Goal: Navigation & Orientation: Find specific page/section

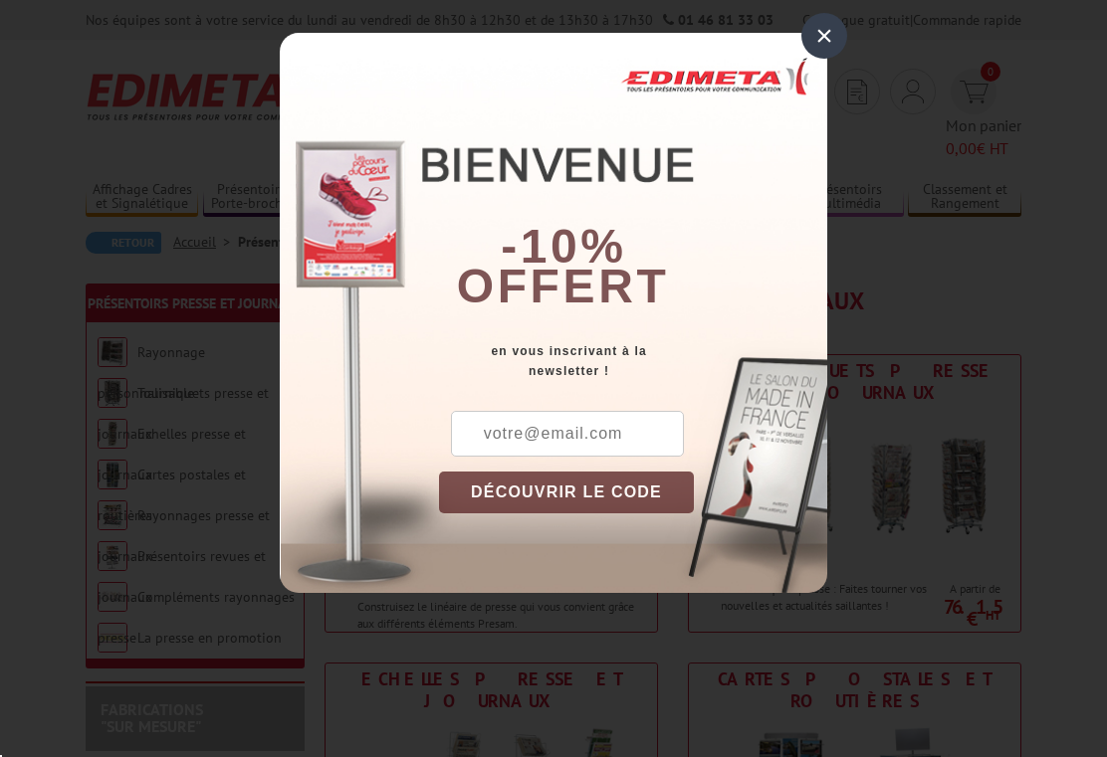
click at [832, 39] on div "×" at bounding box center [824, 36] width 46 height 46
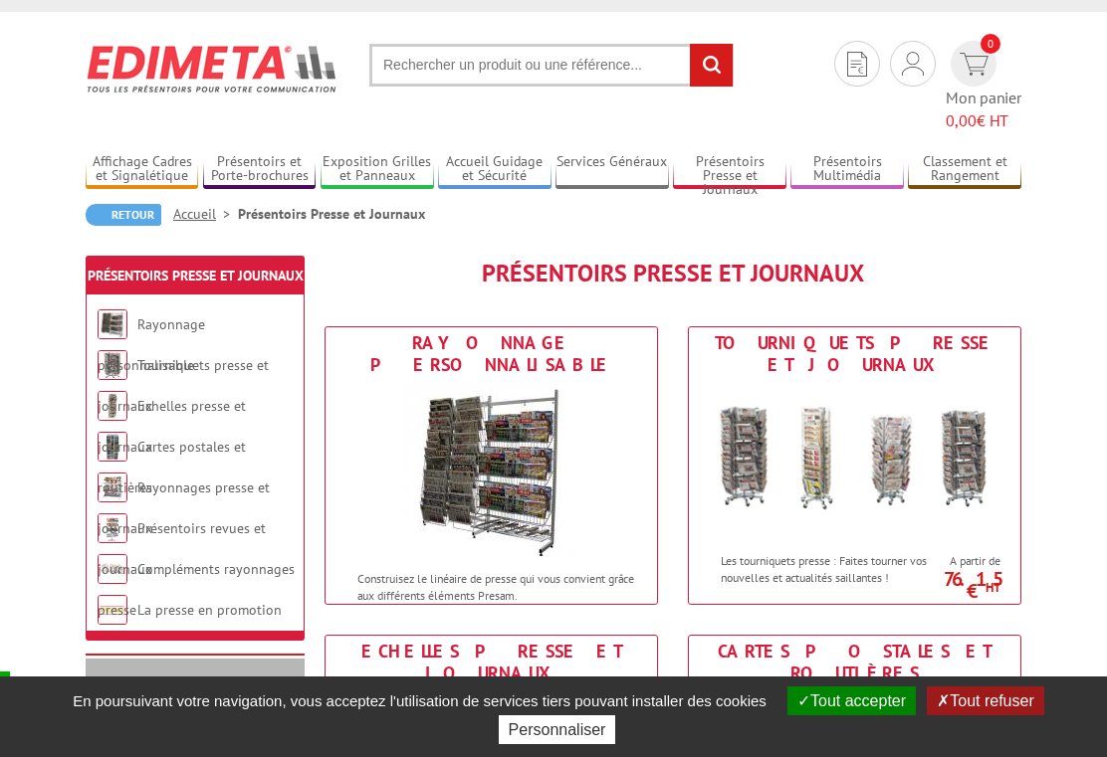
scroll to position [71, 0]
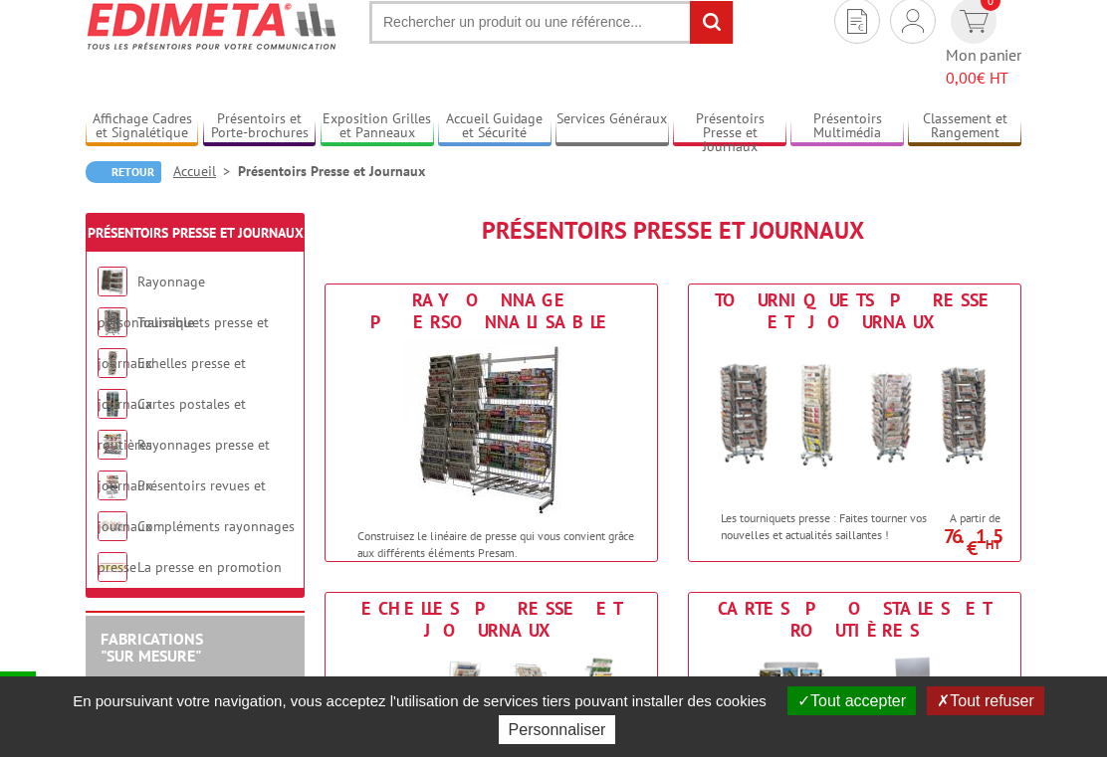
click at [854, 716] on button "Tout accepter" at bounding box center [851, 701] width 128 height 29
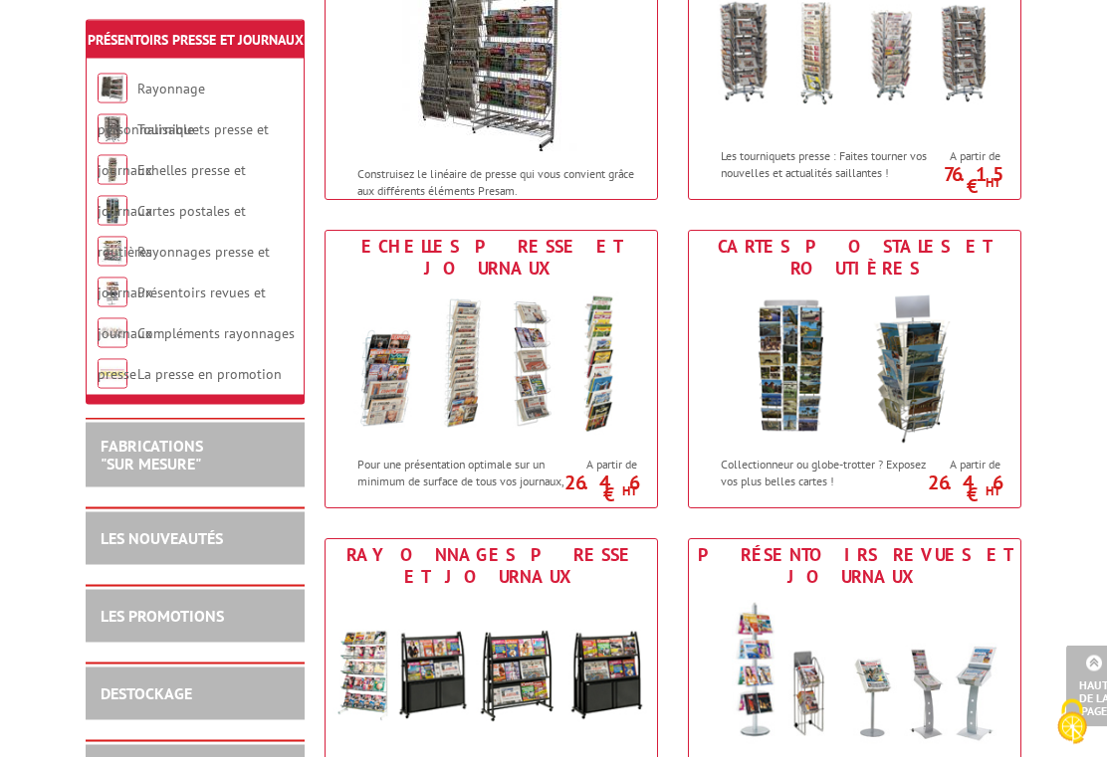
scroll to position [433, 0]
click at [799, 326] on img at bounding box center [854, 365] width 331 height 161
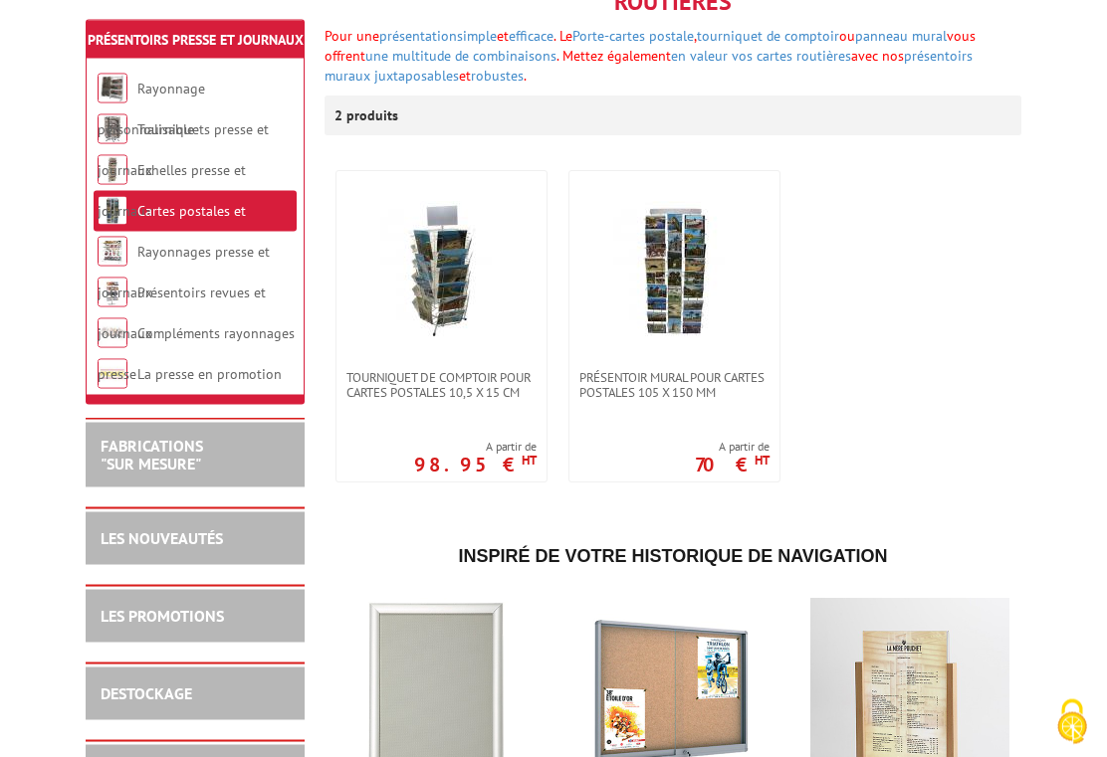
scroll to position [320, 0]
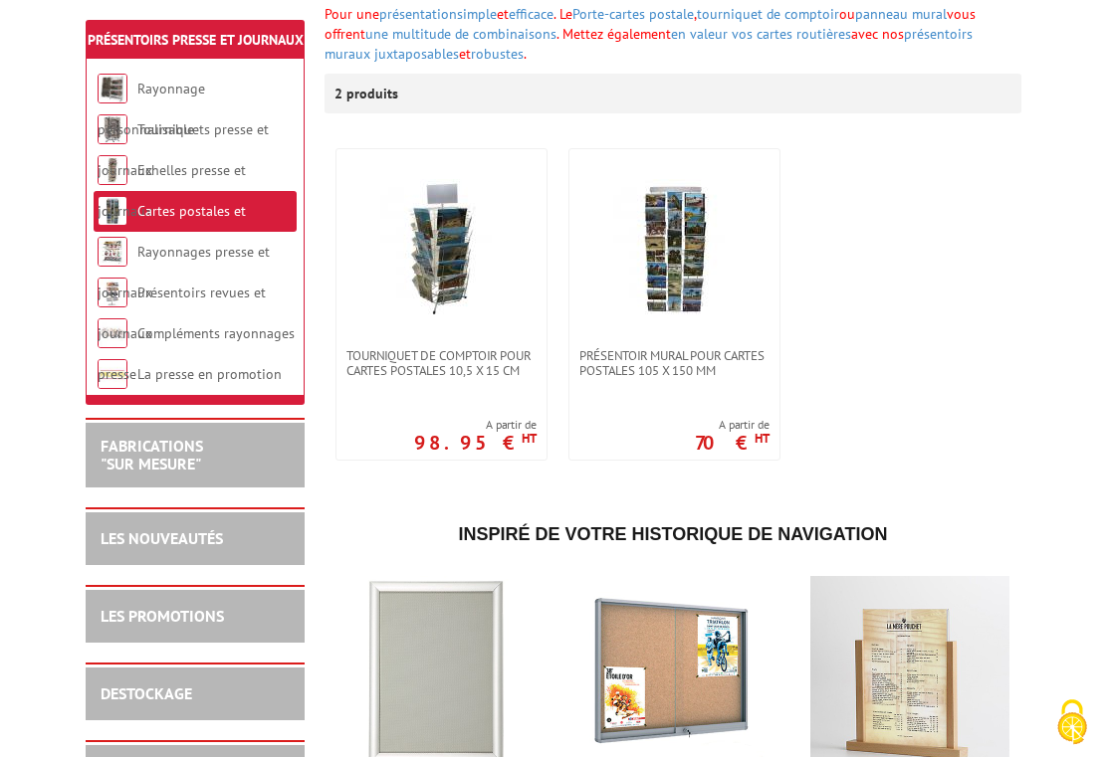
click at [703, 272] on img at bounding box center [674, 248] width 139 height 139
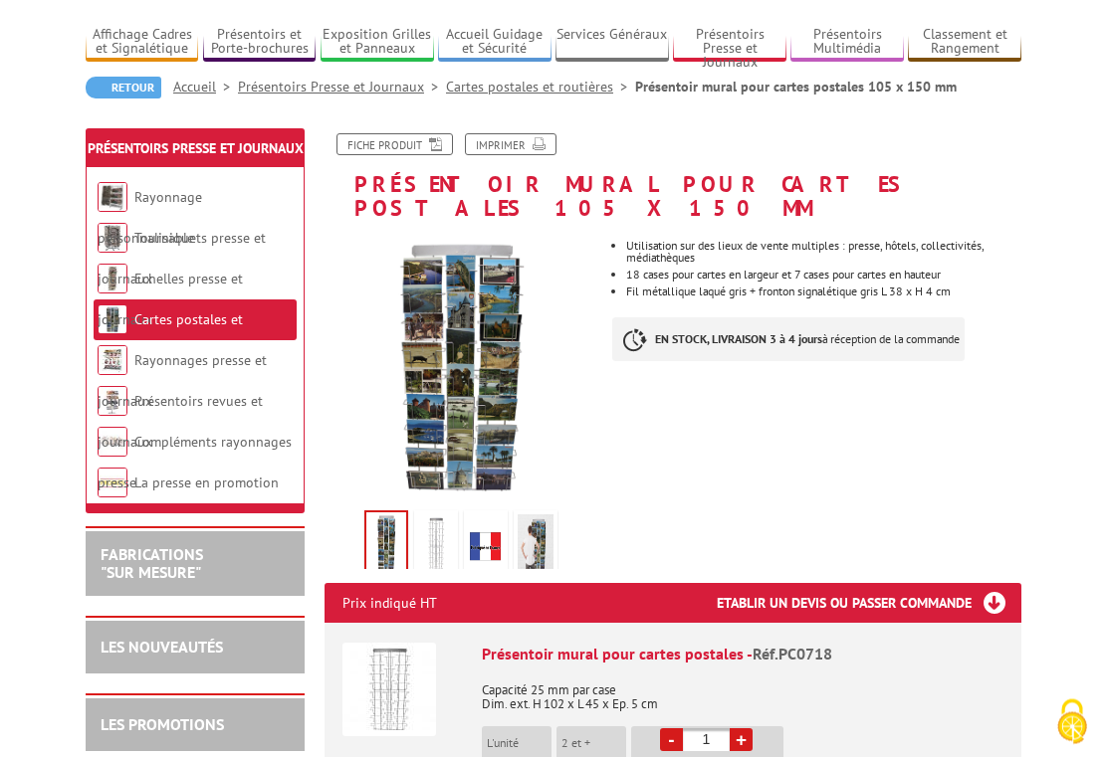
scroll to position [128, 0]
click at [450, 534] on img at bounding box center [436, 546] width 36 height 62
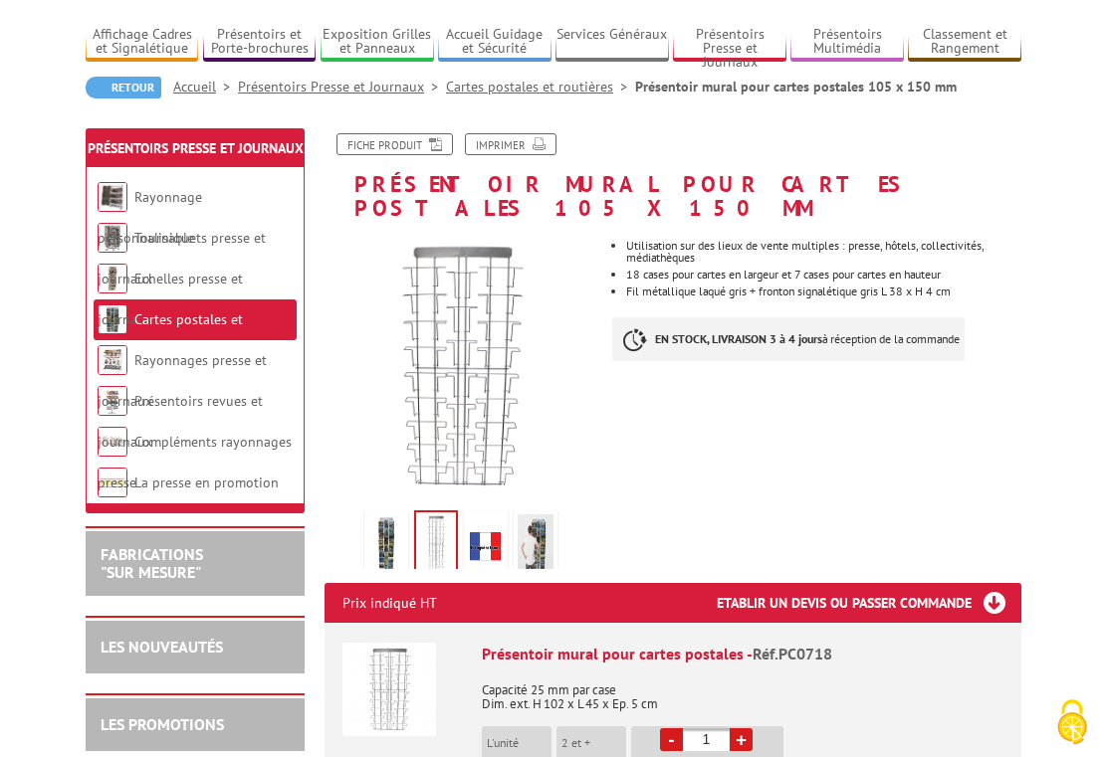
click at [496, 520] on img at bounding box center [486, 546] width 36 height 62
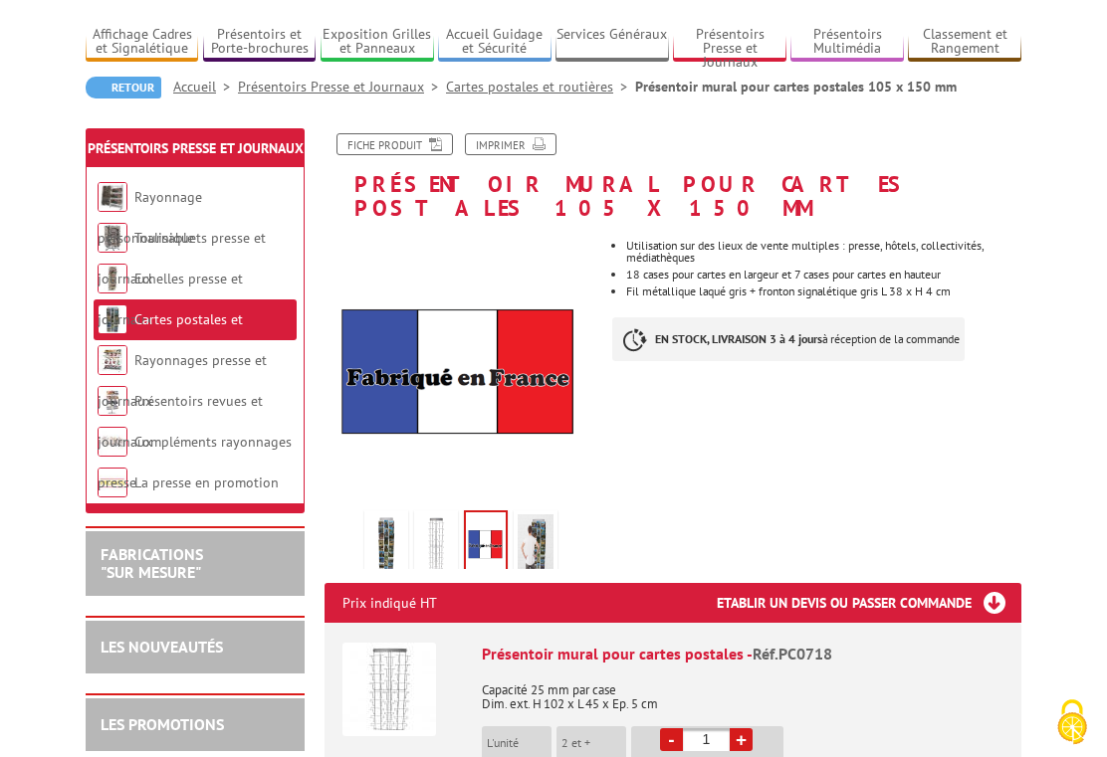
click at [545, 521] on img at bounding box center [536, 546] width 36 height 62
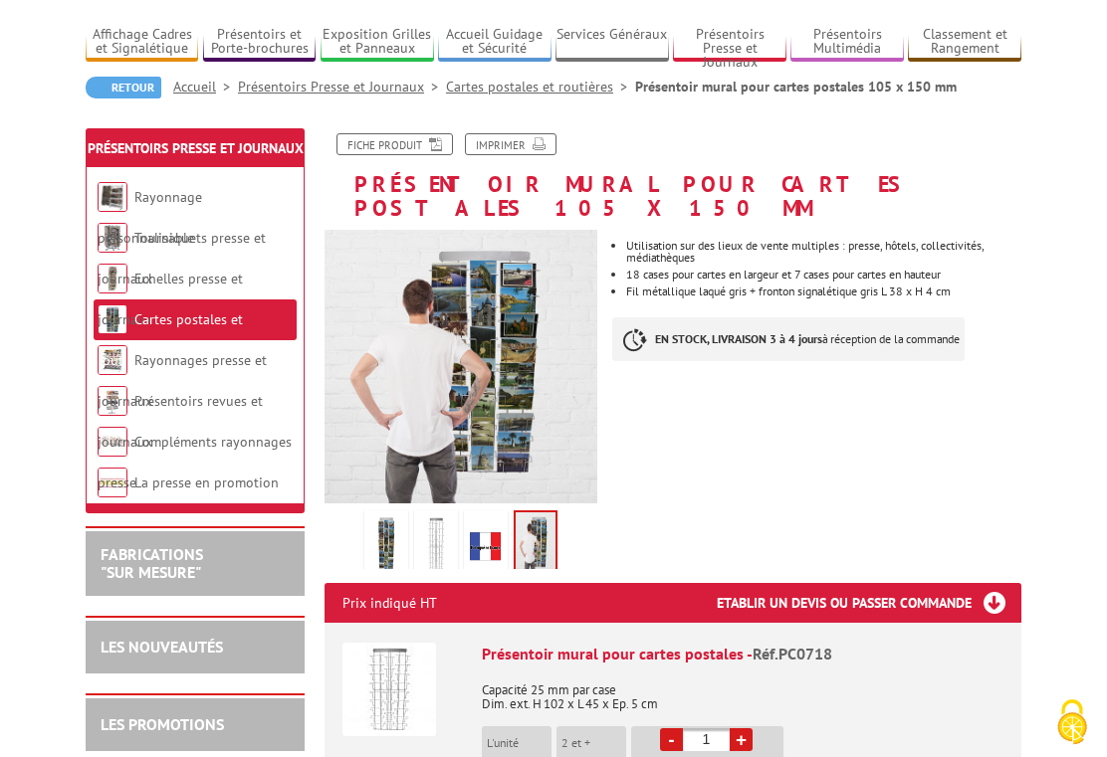
click at [386, 519] on img at bounding box center [386, 546] width 36 height 62
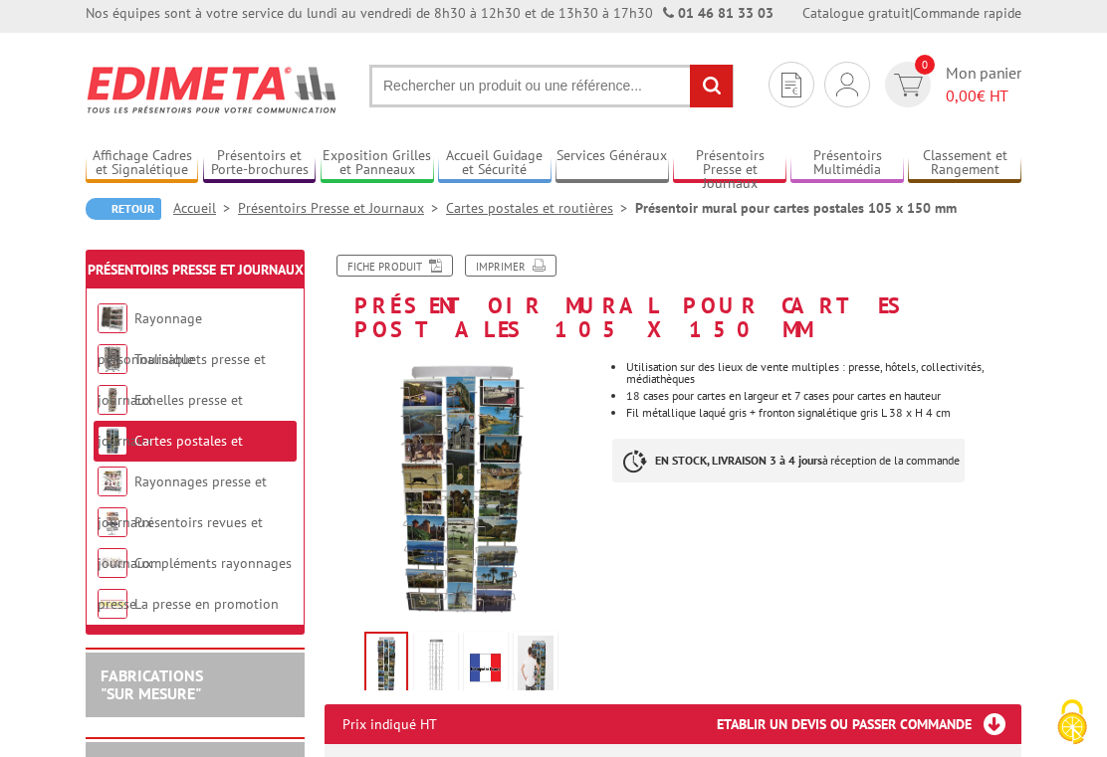
scroll to position [0, 0]
